Goal: Information Seeking & Learning: Learn about a topic

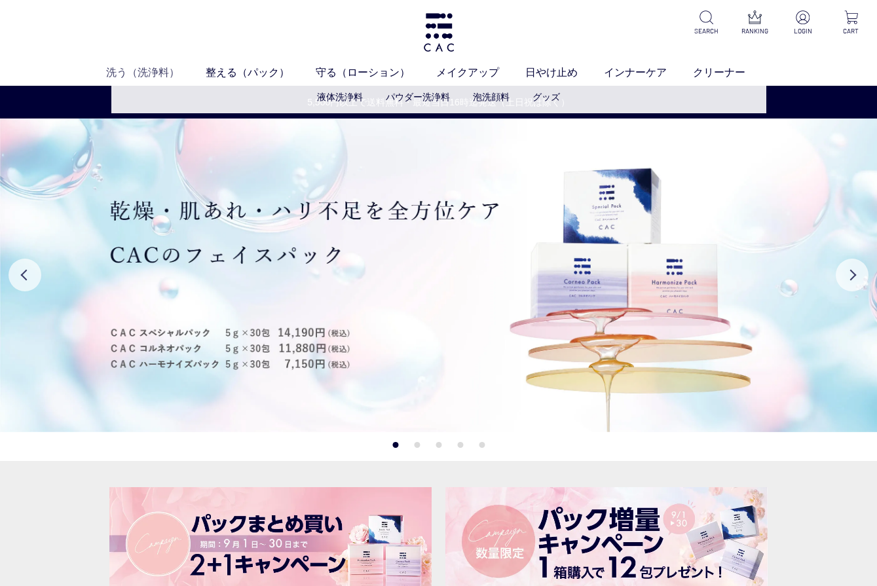
click at [155, 69] on link "洗う（洗浄料）" at bounding box center [156, 73] width 100 height 16
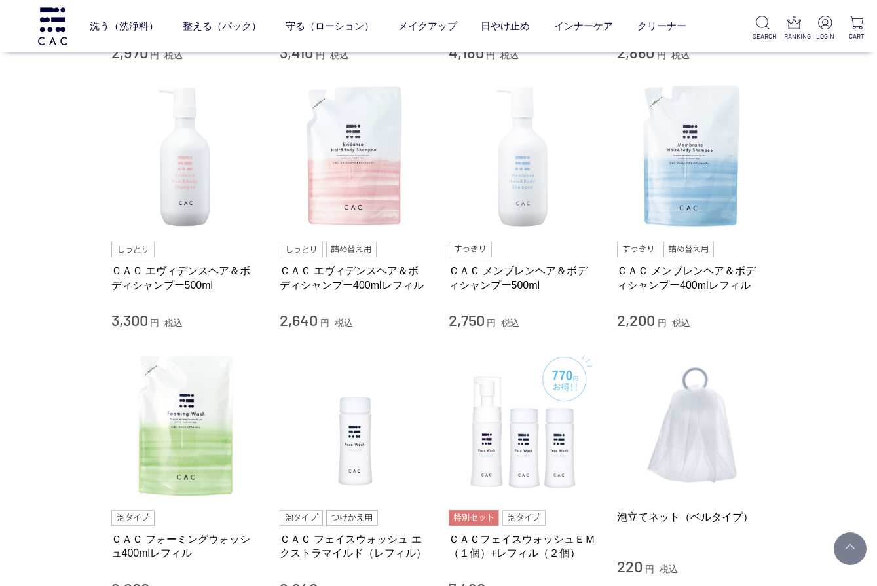
scroll to position [526, 0]
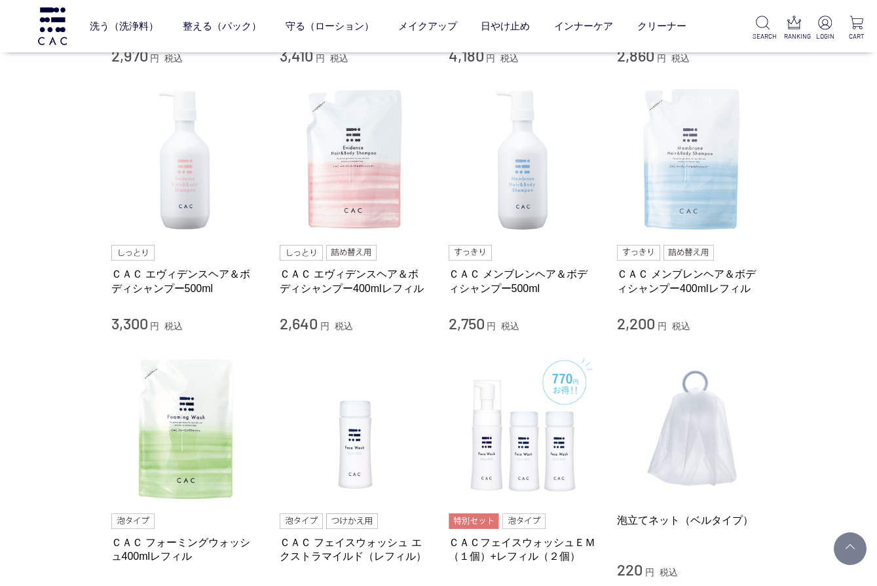
click at [713, 202] on img at bounding box center [691, 160] width 149 height 149
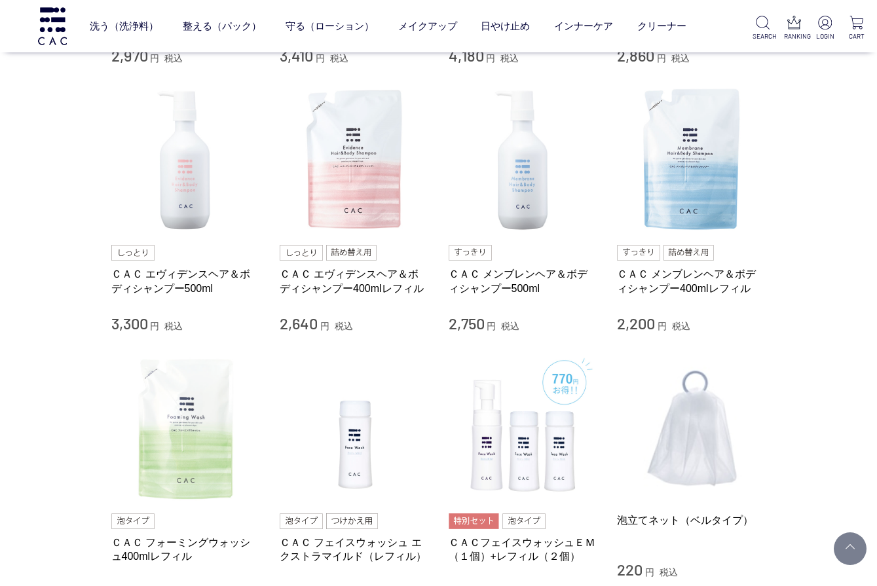
click at [181, 377] on img at bounding box center [185, 428] width 149 height 149
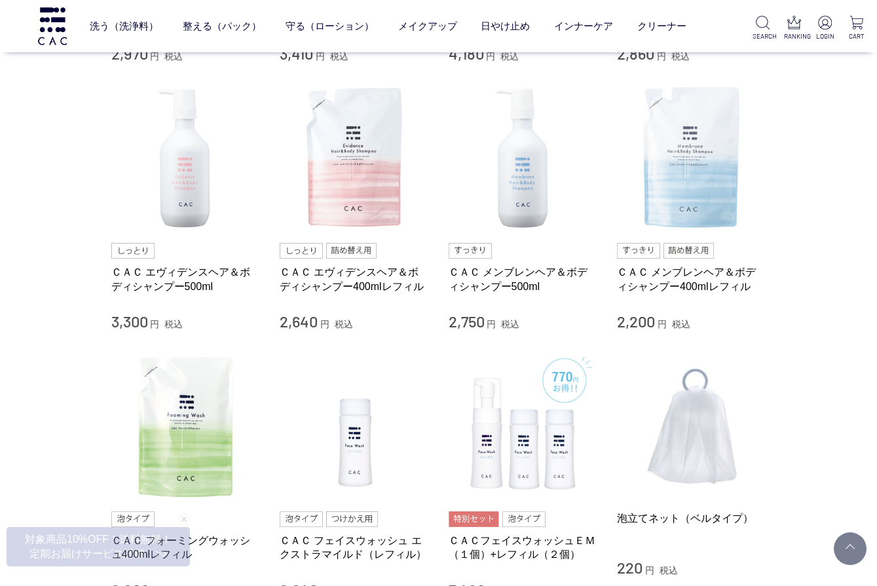
click at [664, 204] on img at bounding box center [691, 158] width 149 height 149
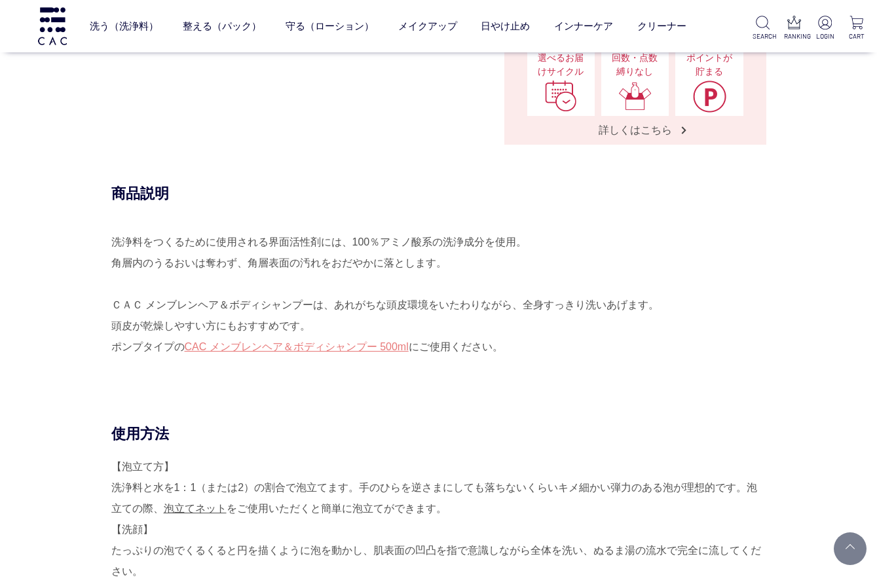
scroll to position [627, 0]
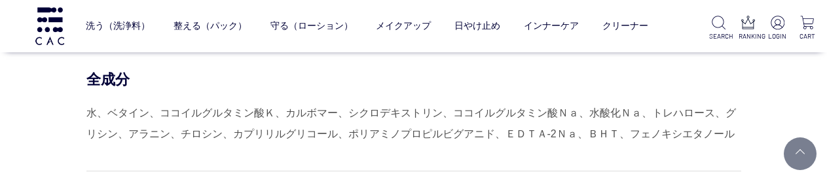
scroll to position [1256, 0]
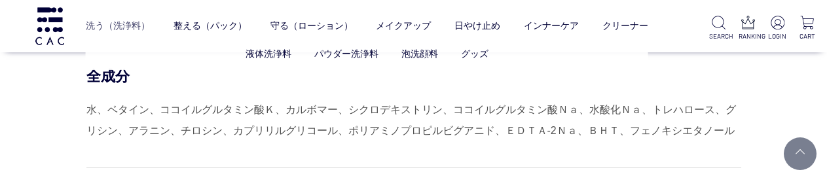
click at [108, 23] on link "洗う（洗浄料）" at bounding box center [118, 26] width 64 height 33
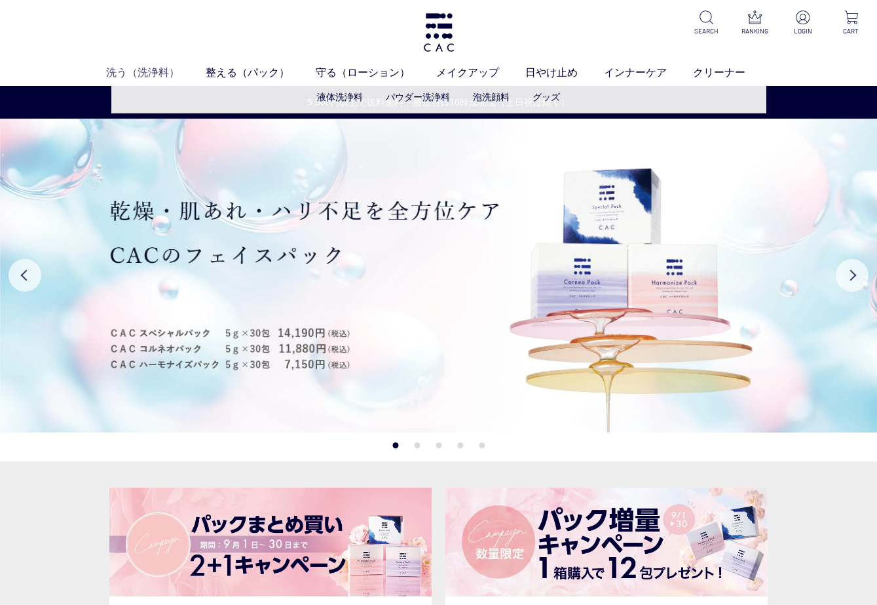
click at [146, 73] on link "洗う（洗浄料）" at bounding box center [156, 73] width 100 height 16
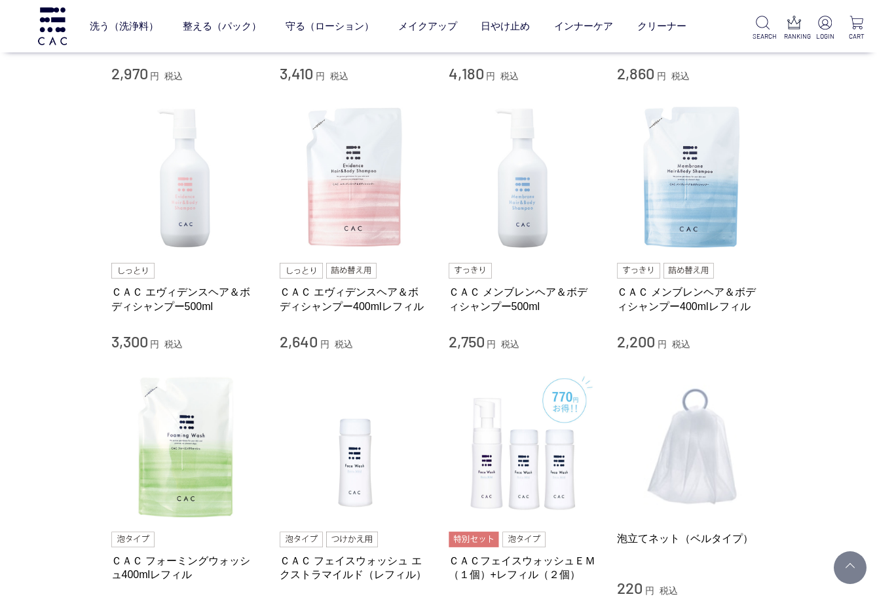
scroll to position [515, 0]
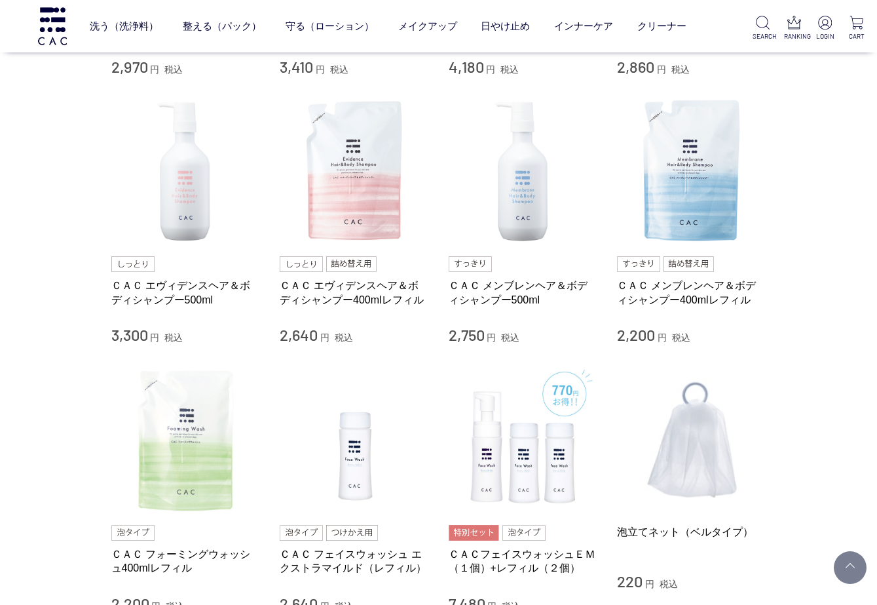
click at [192, 445] on img at bounding box center [185, 439] width 149 height 149
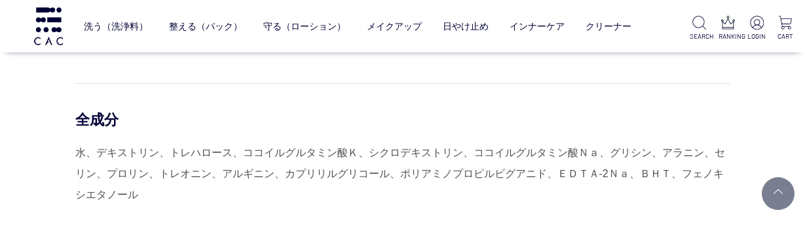
scroll to position [1047, 0]
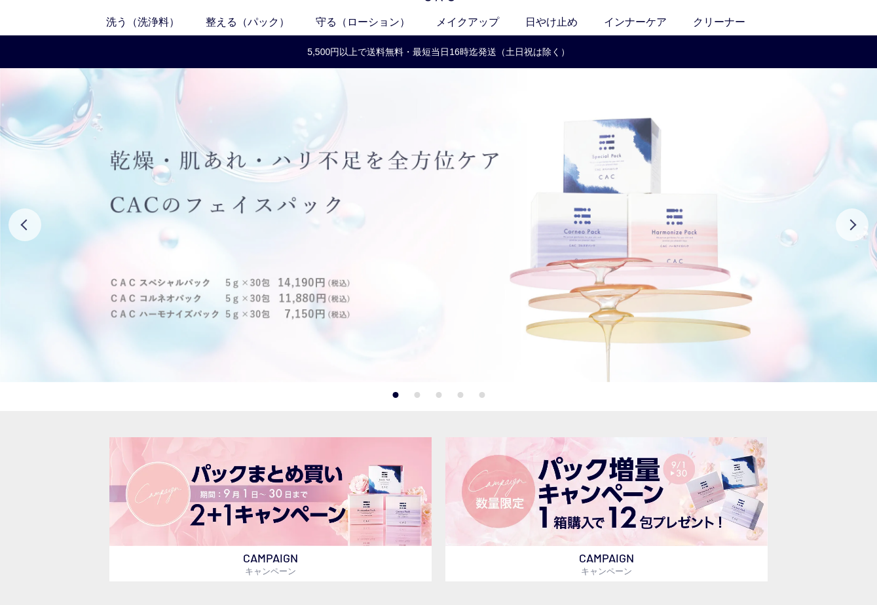
scroll to position [51, 0]
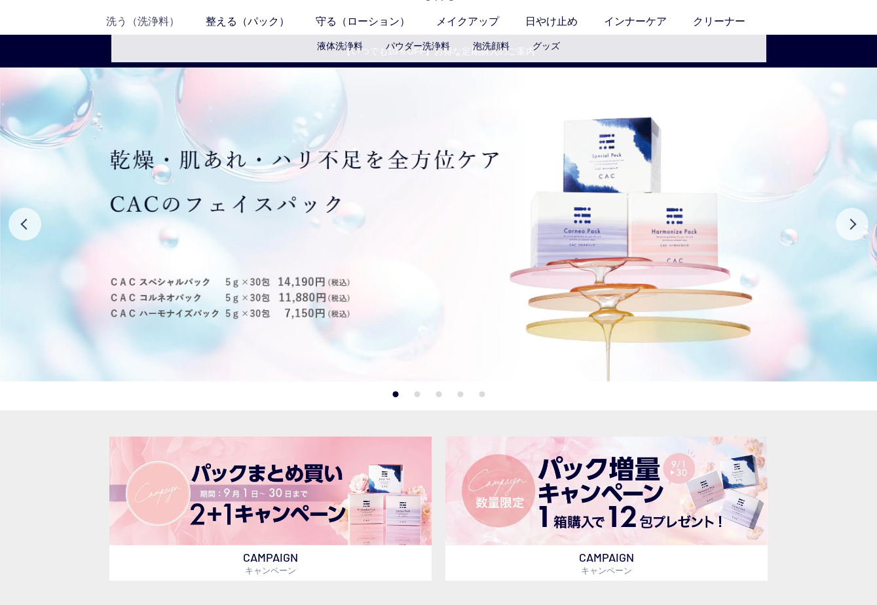
click at [136, 18] on link "洗う（洗浄料）" at bounding box center [156, 22] width 100 height 16
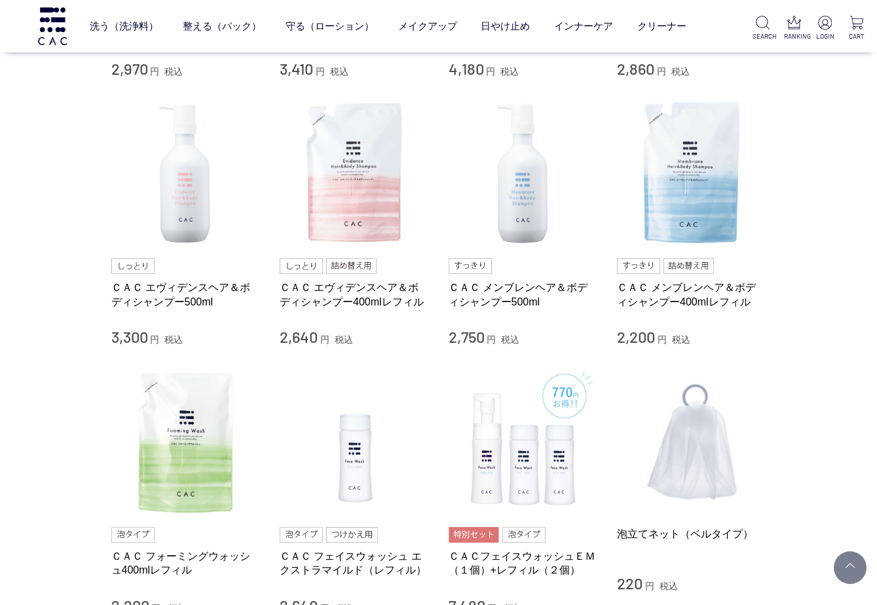
scroll to position [523, 0]
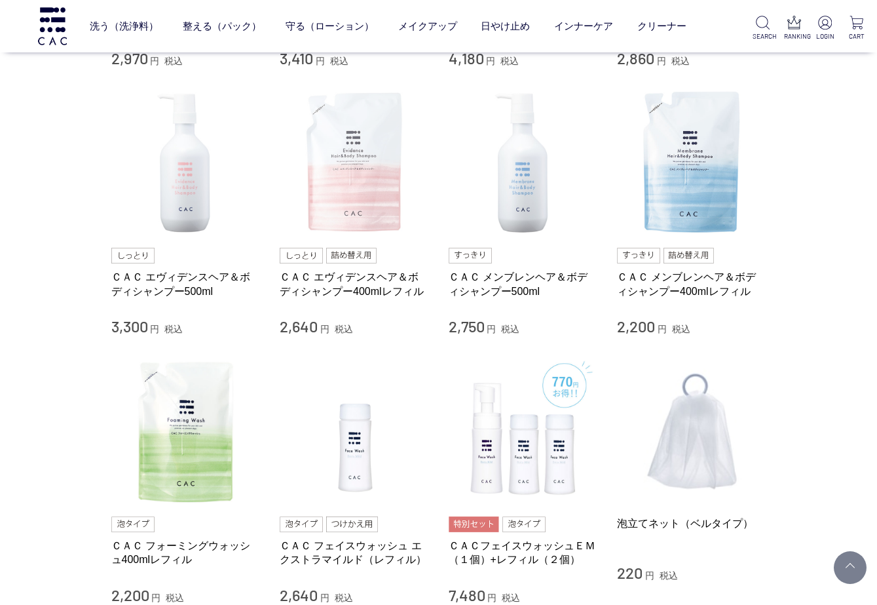
click at [352, 192] on img at bounding box center [354, 162] width 149 height 149
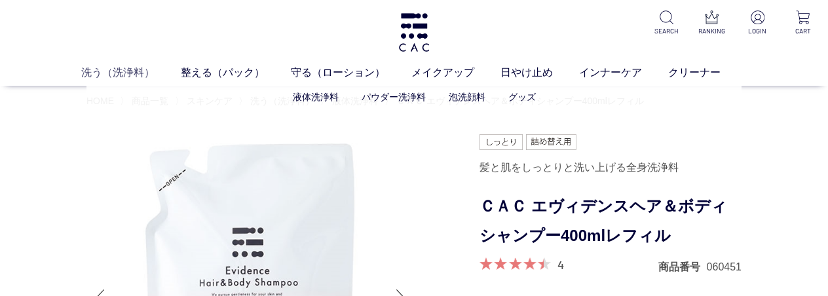
click at [121, 70] on link "洗う（洗浄料）" at bounding box center [131, 73] width 100 height 16
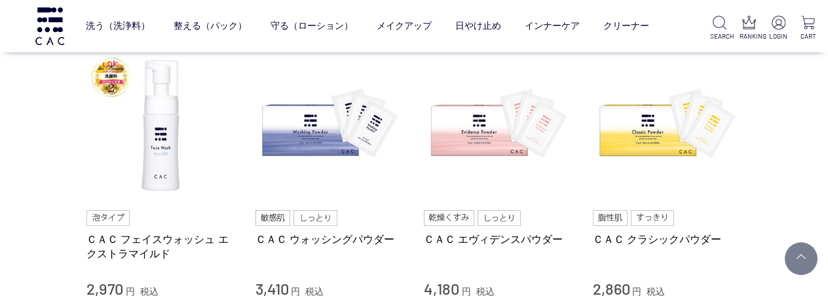
scroll to position [295, 0]
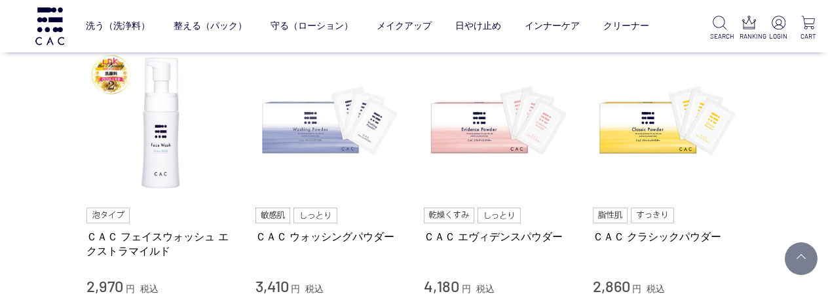
click at [303, 132] on img at bounding box center [329, 122] width 149 height 149
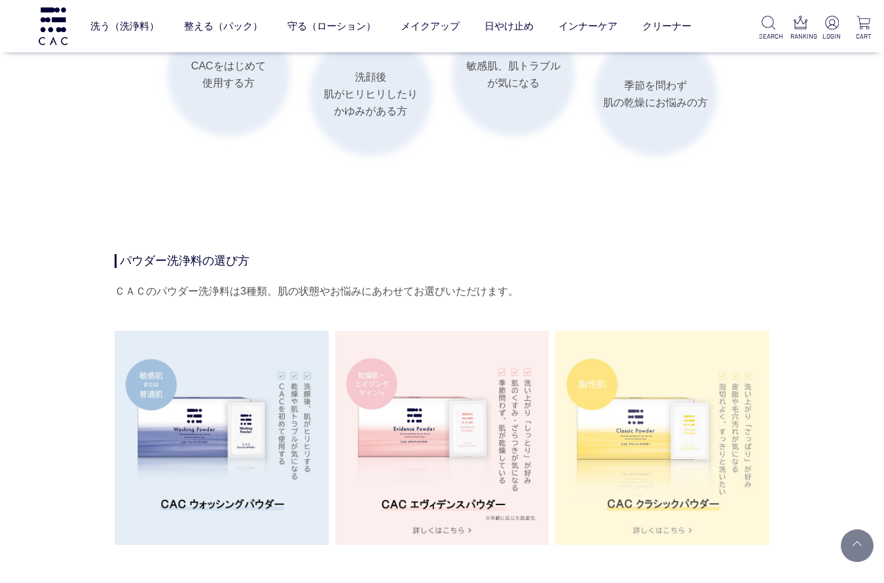
scroll to position [2039, 0]
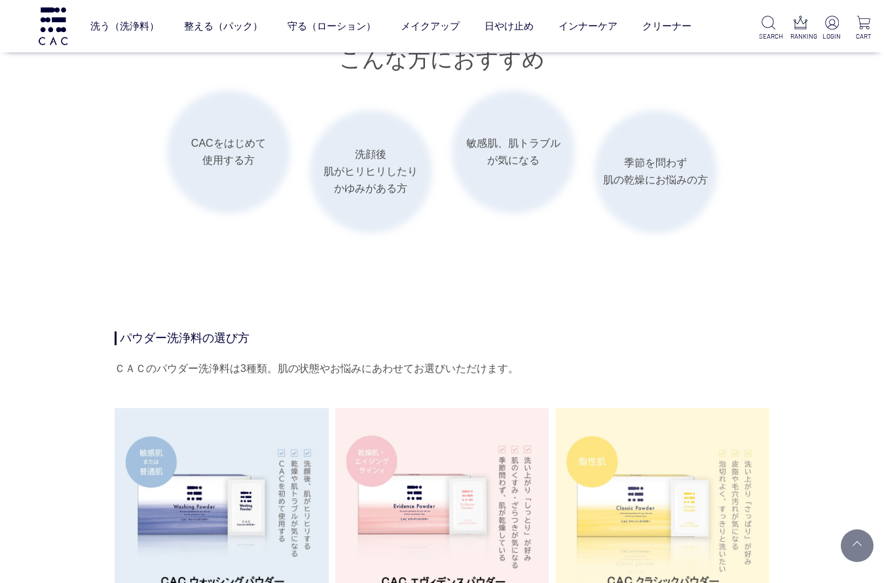
click at [660, 295] on img at bounding box center [662, 515] width 214 height 214
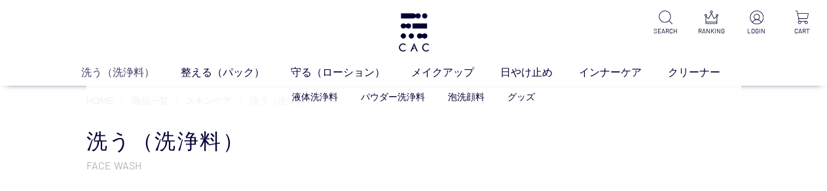
click at [122, 69] on link "洗う（洗浄料）" at bounding box center [131, 73] width 100 height 16
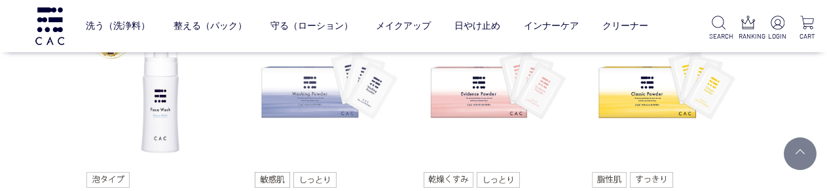
scroll to position [344, 0]
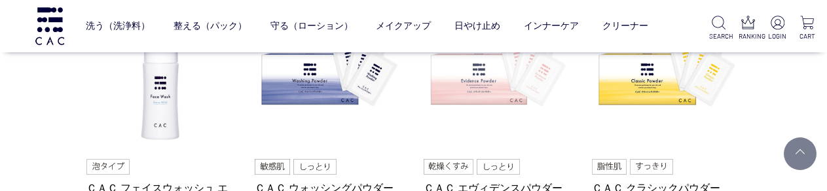
click at [486, 100] on img at bounding box center [498, 74] width 149 height 149
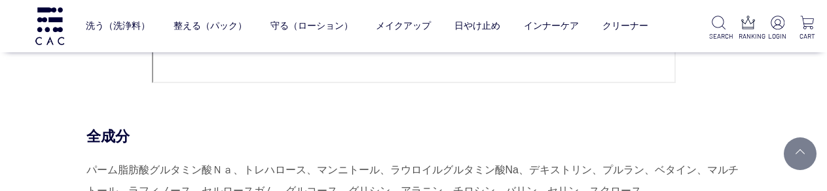
scroll to position [5478, 0]
click at [350, 128] on div "全成分" at bounding box center [413, 137] width 655 height 19
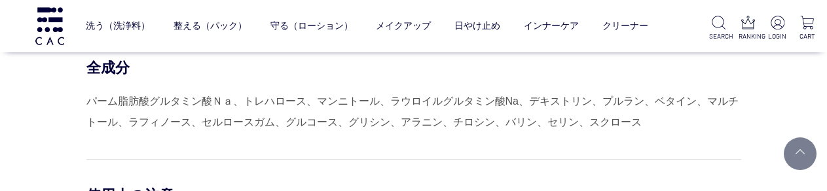
scroll to position [5551, 0]
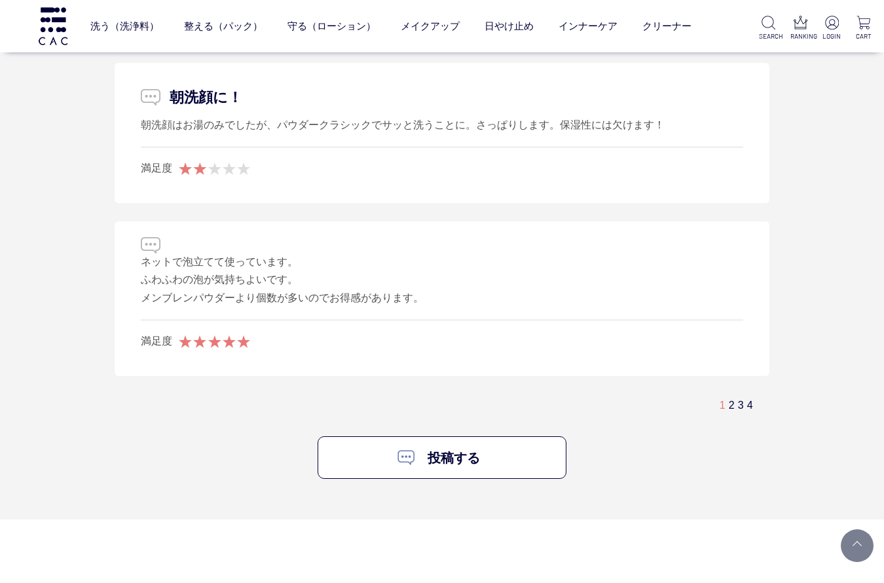
scroll to position [7795, 0]
